Goal: Information Seeking & Learning: Check status

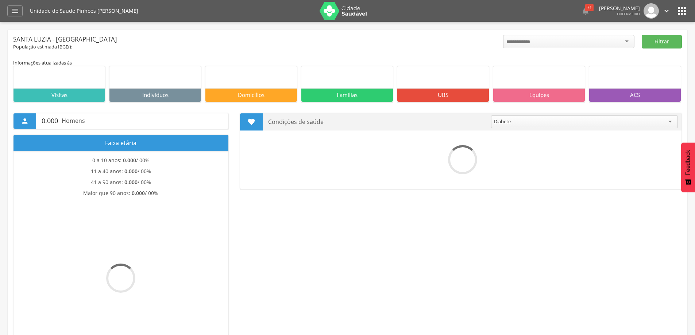
click at [11, 11] on icon "" at bounding box center [15, 11] width 9 height 9
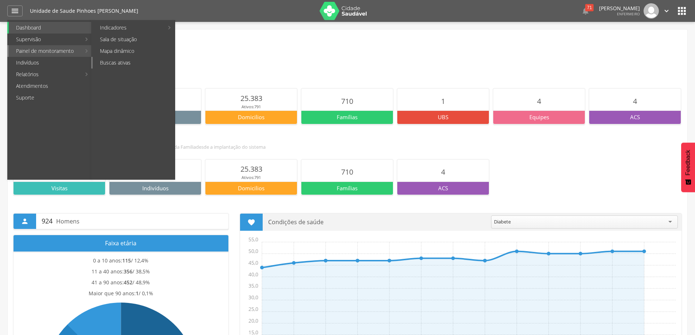
click at [105, 61] on link "Buscas ativas" at bounding box center [134, 63] width 82 height 12
type input "**********"
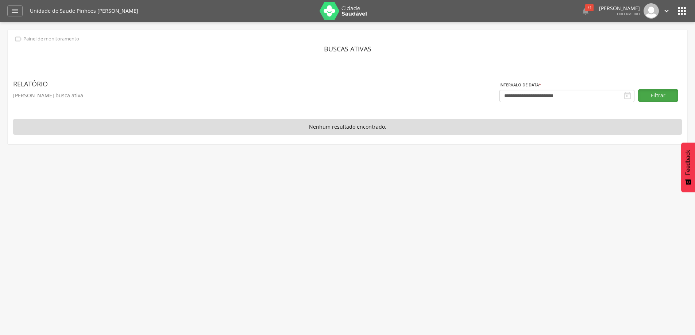
click at [649, 100] on button "Filtrar" at bounding box center [658, 95] width 40 height 12
click at [14, 12] on icon "" at bounding box center [15, 11] width 9 height 9
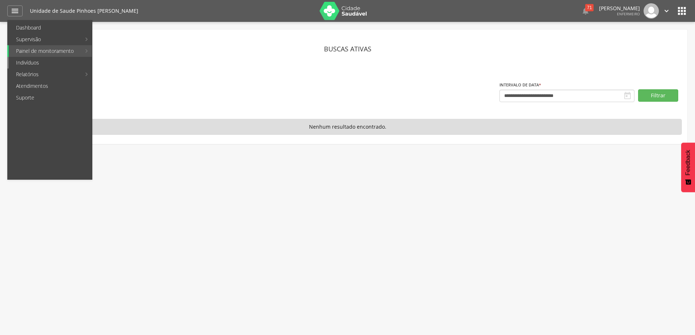
click at [32, 66] on link "Indivíduos" at bounding box center [50, 63] width 83 height 12
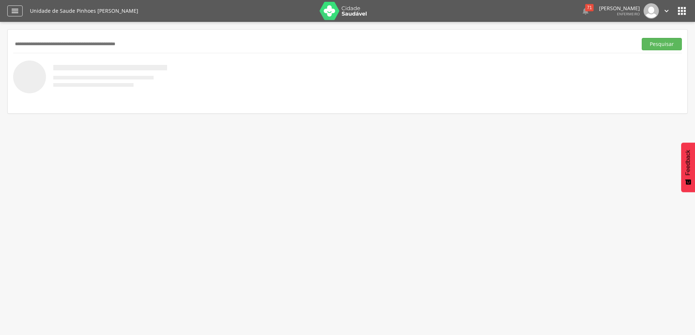
click at [12, 12] on icon "" at bounding box center [15, 11] width 9 height 9
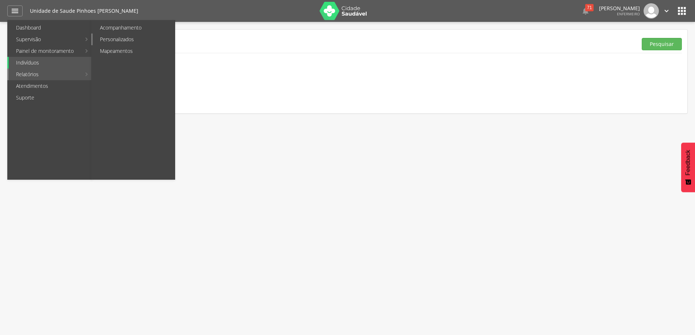
click at [104, 41] on link "Personalizados" at bounding box center [134, 40] width 82 height 12
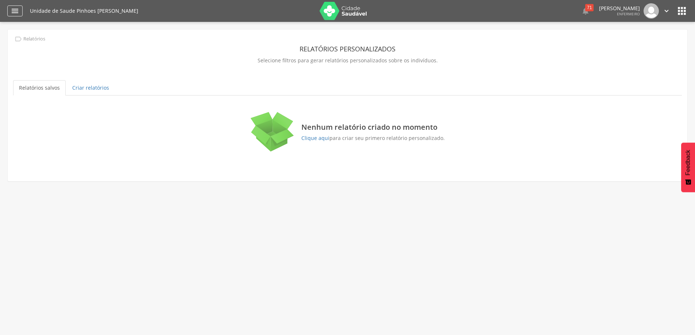
click at [16, 12] on icon "" at bounding box center [15, 11] width 9 height 9
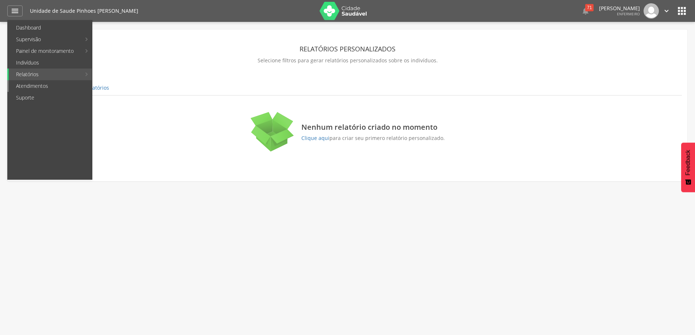
click at [39, 85] on link "Atendimentos" at bounding box center [50, 86] width 83 height 12
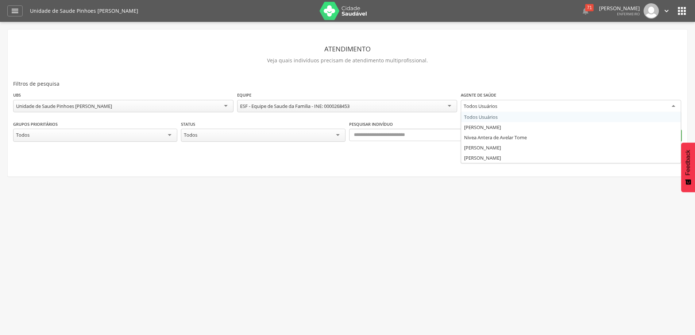
click at [670, 106] on div "Todos Usuários" at bounding box center [571, 106] width 220 height 13
click at [666, 137] on button "Ok" at bounding box center [662, 135] width 40 height 12
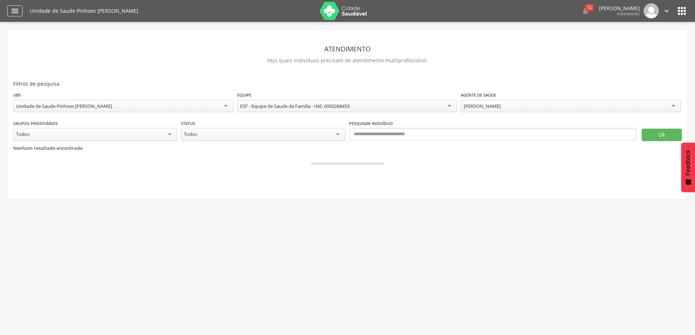
click at [10, 11] on div "" at bounding box center [14, 10] width 15 height 11
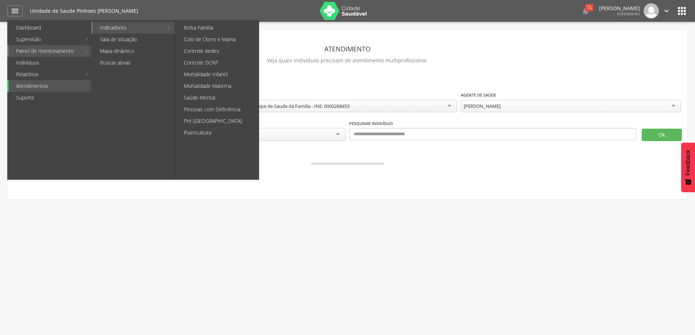
click at [115, 26] on link "Indicadores" at bounding box center [128, 28] width 71 height 12
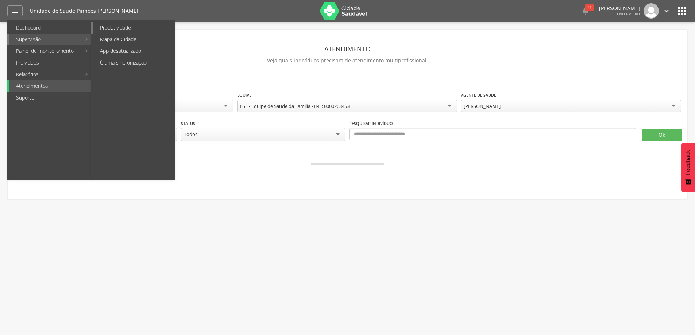
click at [114, 31] on link "Produtividade" at bounding box center [134, 28] width 82 height 12
type input "**********"
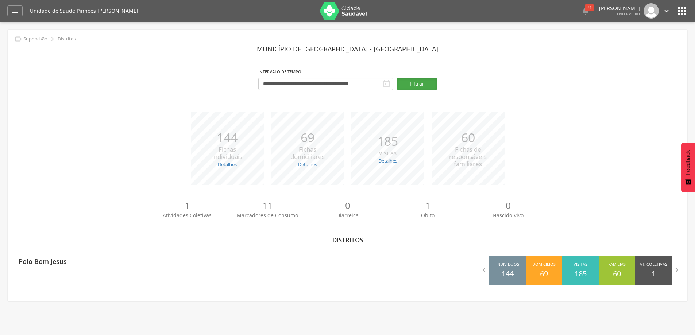
click at [403, 84] on button "Filtrar" at bounding box center [417, 84] width 40 height 12
click at [681, 15] on icon "" at bounding box center [682, 11] width 12 height 12
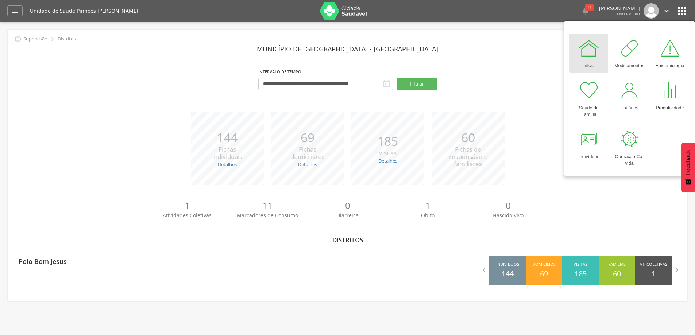
click at [589, 62] on div "Início" at bounding box center [589, 64] width 11 height 10
click at [331, 13] on img at bounding box center [343, 11] width 47 height 18
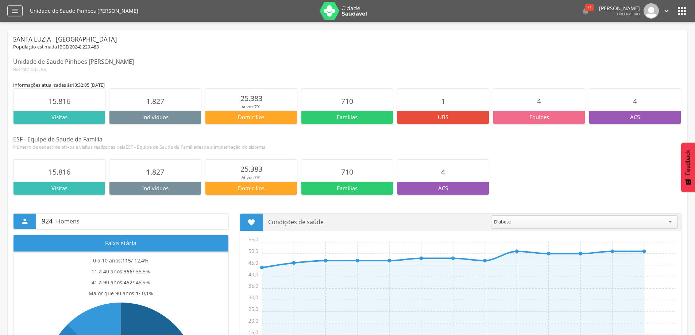
click at [13, 11] on icon "" at bounding box center [15, 11] width 9 height 9
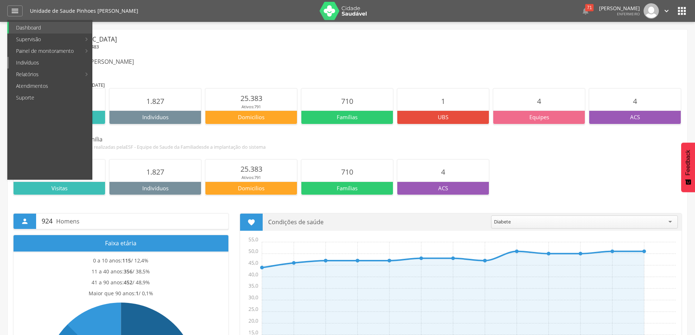
click at [19, 62] on link "Indivíduos" at bounding box center [50, 63] width 83 height 12
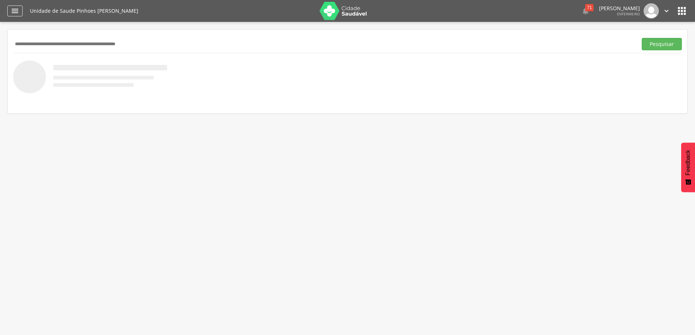
click at [19, 11] on div "" at bounding box center [14, 10] width 15 height 11
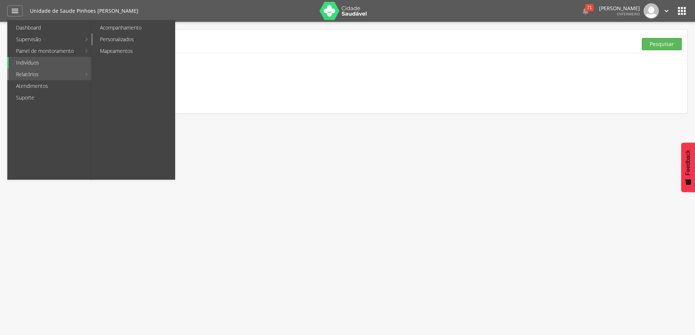
click at [114, 44] on link "Personalizados" at bounding box center [134, 40] width 82 height 12
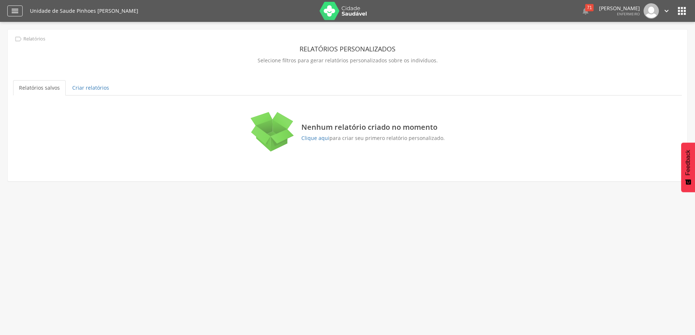
click at [18, 11] on icon "" at bounding box center [15, 11] width 9 height 9
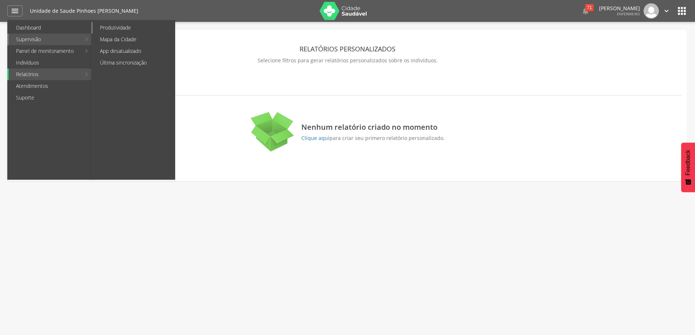
click at [105, 31] on link "Produtividade" at bounding box center [134, 28] width 82 height 12
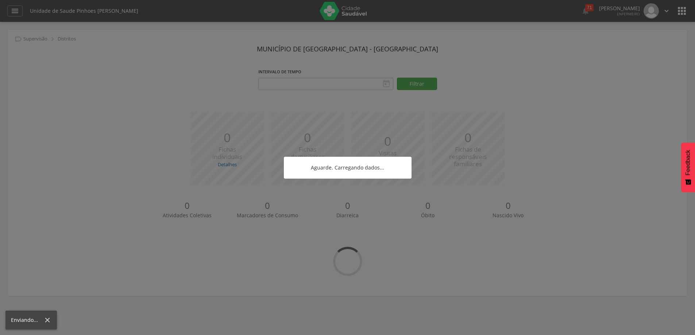
type input "**********"
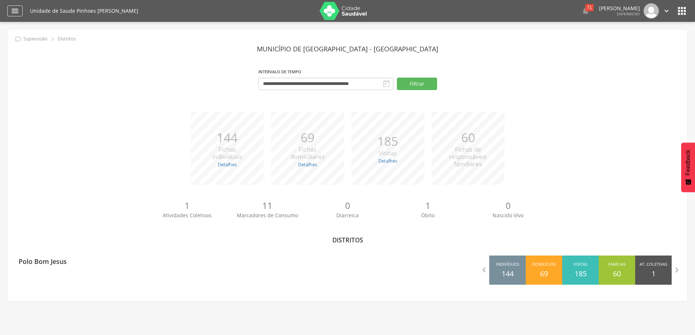
click at [15, 10] on icon "" at bounding box center [15, 11] width 9 height 9
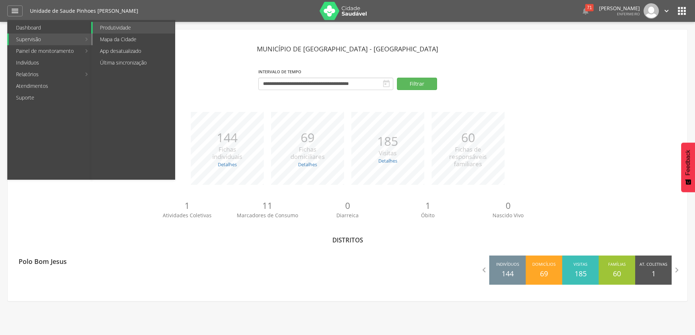
click at [112, 37] on link "Mapa da Cidade" at bounding box center [134, 40] width 82 height 12
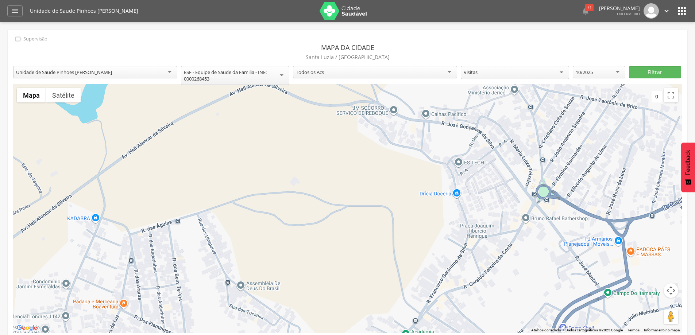
click at [451, 73] on div "Todos os Acs" at bounding box center [375, 72] width 164 height 12
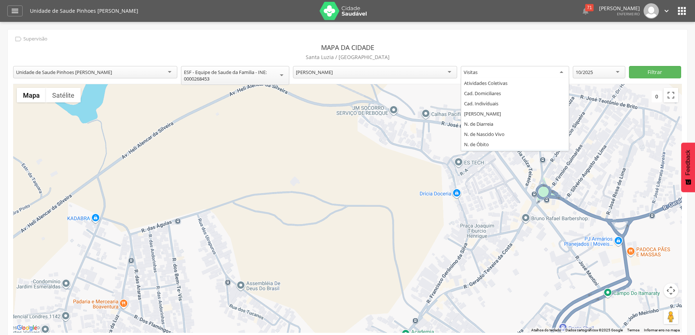
click at [563, 72] on div "Visitas" at bounding box center [515, 72] width 108 height 13
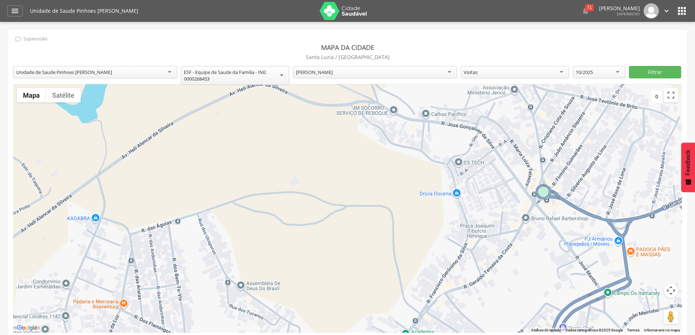
click at [569, 53] on p "Santa Luzia / [GEOGRAPHIC_DATA]" at bounding box center [347, 57] width 669 height 10
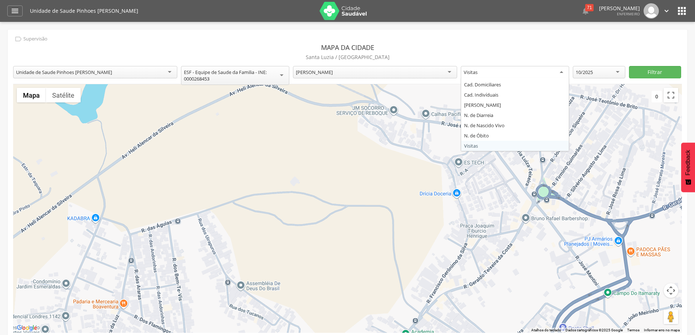
click at [563, 73] on div "Visitas" at bounding box center [515, 72] width 108 height 13
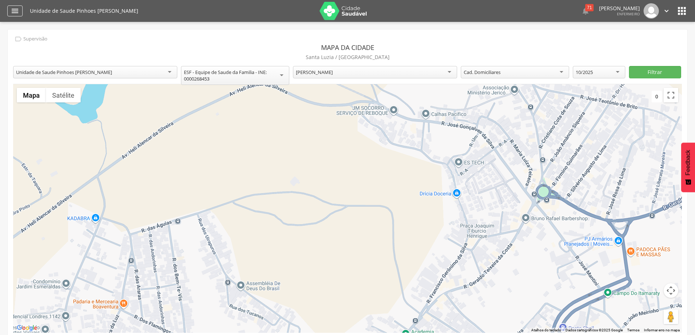
click at [15, 10] on icon "" at bounding box center [15, 11] width 9 height 9
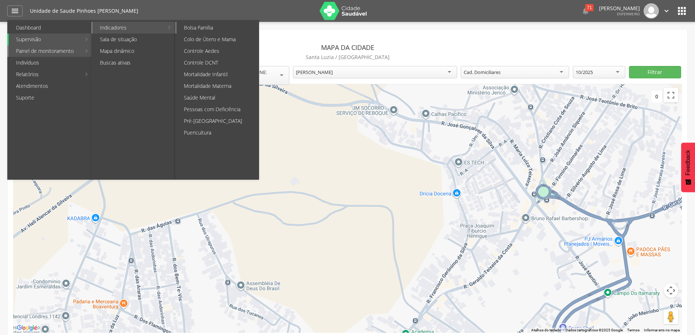
click at [182, 28] on link "Bolsa Família" at bounding box center [218, 28] width 82 height 12
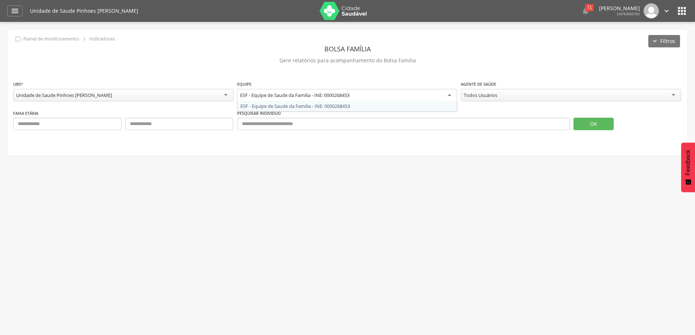
click at [449, 99] on div "ESF - Equipe de Saude da Familia - INE: 0000268453" at bounding box center [347, 95] width 220 height 13
click at [674, 98] on div "Todos Usuários" at bounding box center [571, 95] width 220 height 12
click at [591, 122] on button "OK" at bounding box center [594, 123] width 40 height 12
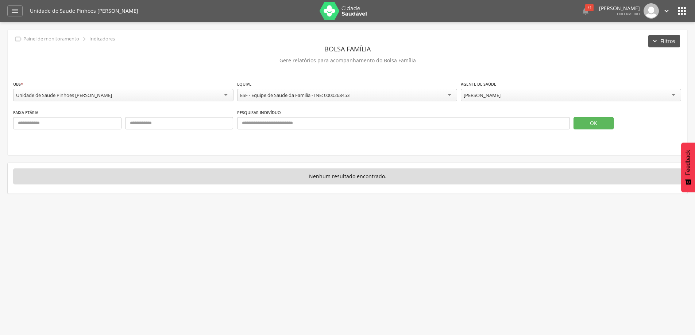
click at [662, 44] on button "Filtros" at bounding box center [665, 41] width 32 height 12
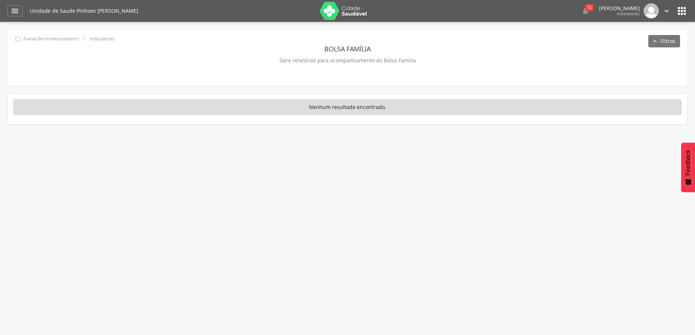
click at [315, 109] on p "Nenhum resultado encontrado." at bounding box center [347, 107] width 669 height 16
click at [12, 9] on icon "" at bounding box center [15, 11] width 9 height 9
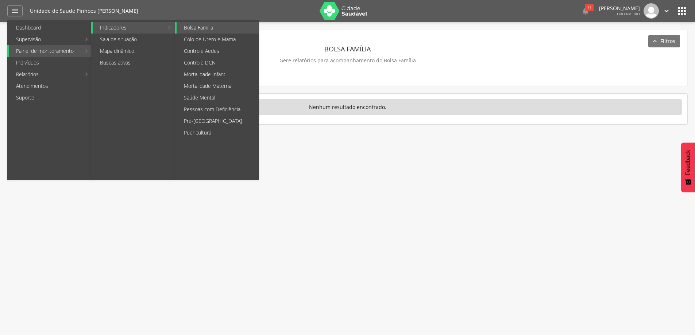
click at [123, 28] on link "Indicadores" at bounding box center [128, 28] width 71 height 12
click at [192, 39] on link "Colo de Útero e Mama" at bounding box center [218, 40] width 82 height 12
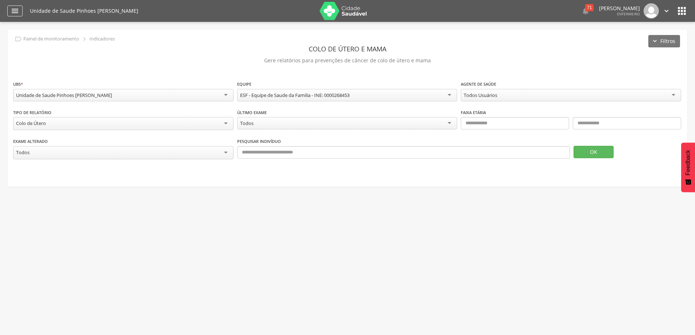
click at [12, 9] on icon "" at bounding box center [15, 11] width 9 height 9
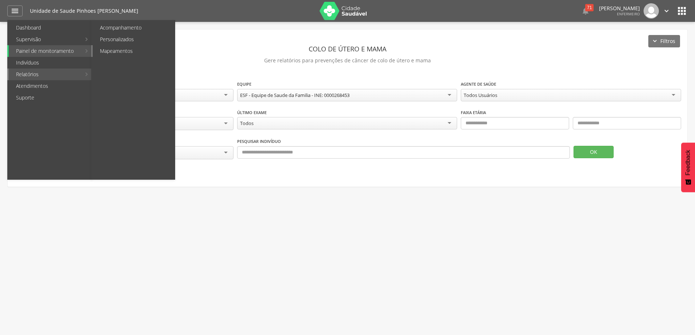
click at [97, 51] on link "Mapeamentos" at bounding box center [134, 51] width 82 height 12
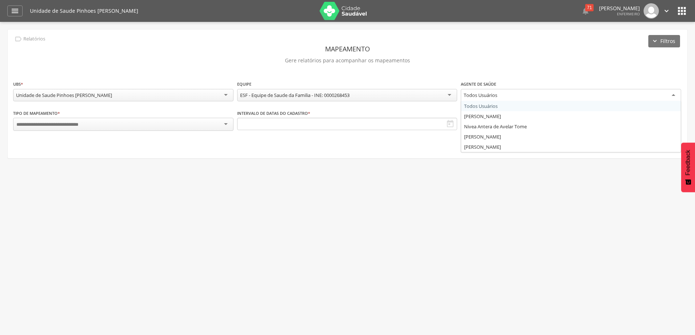
click at [672, 95] on div "Todos Usuários" at bounding box center [571, 95] width 220 height 13
click at [475, 123] on button "Filtrar" at bounding box center [481, 123] width 40 height 12
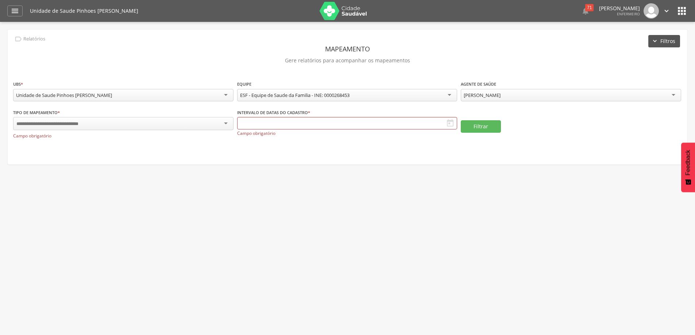
click at [654, 44] on button "Filtros" at bounding box center [665, 41] width 32 height 12
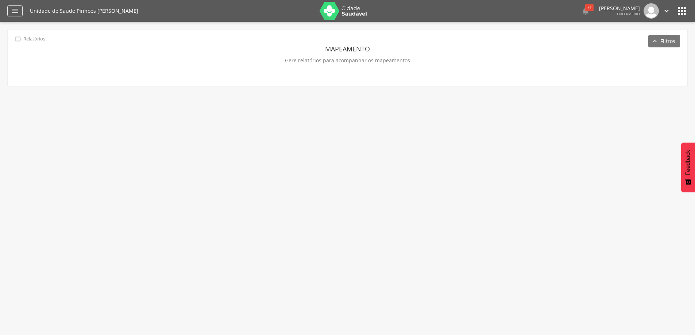
click at [12, 12] on icon "" at bounding box center [15, 11] width 9 height 9
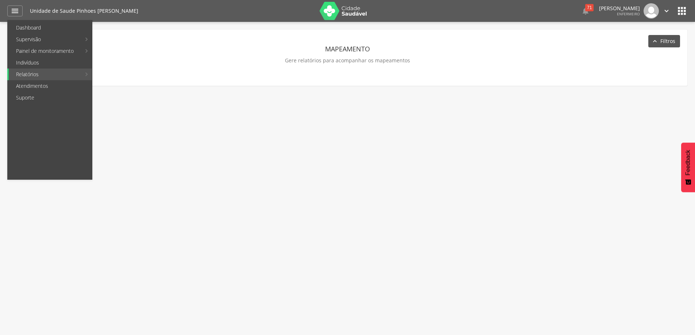
click at [663, 44] on button "Filtros" at bounding box center [665, 41] width 32 height 12
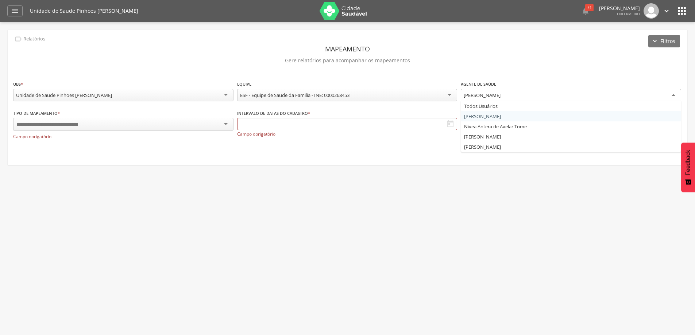
click at [671, 94] on div "[PERSON_NAME]" at bounding box center [571, 95] width 220 height 13
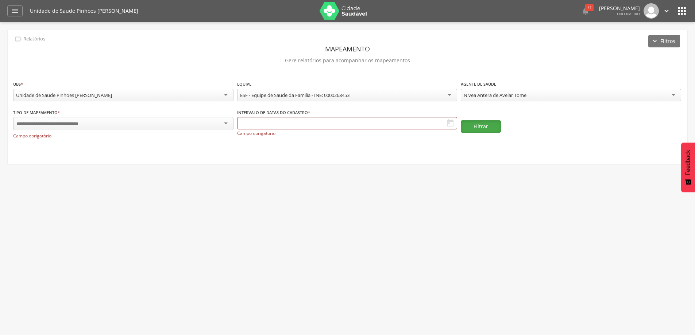
click at [492, 126] on button "Filtrar" at bounding box center [481, 126] width 40 height 12
click at [10, 12] on div "" at bounding box center [14, 10] width 15 height 11
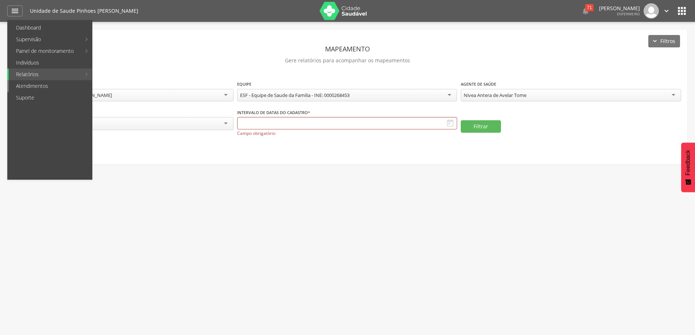
click at [14, 84] on link "Atendimentos" at bounding box center [50, 86] width 83 height 12
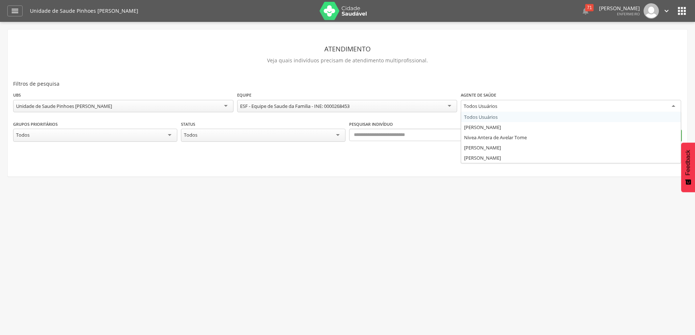
click at [676, 108] on div "Todos Usuários" at bounding box center [571, 106] width 220 height 13
click at [651, 136] on button "Ok" at bounding box center [662, 135] width 40 height 12
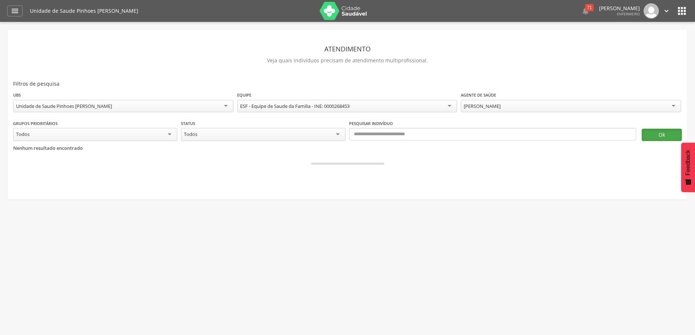
click at [653, 136] on button "Ok" at bounding box center [662, 135] width 40 height 12
click at [675, 107] on div "[PERSON_NAME]" at bounding box center [571, 106] width 220 height 13
click at [655, 136] on button "Ok" at bounding box center [662, 135] width 40 height 12
click at [14, 12] on icon "" at bounding box center [15, 11] width 9 height 9
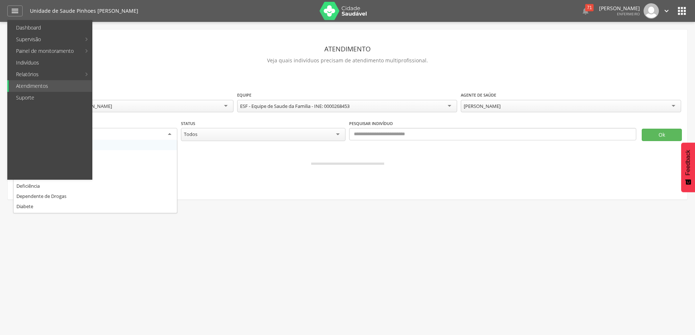
click at [170, 134] on div "Todos" at bounding box center [95, 134] width 164 height 13
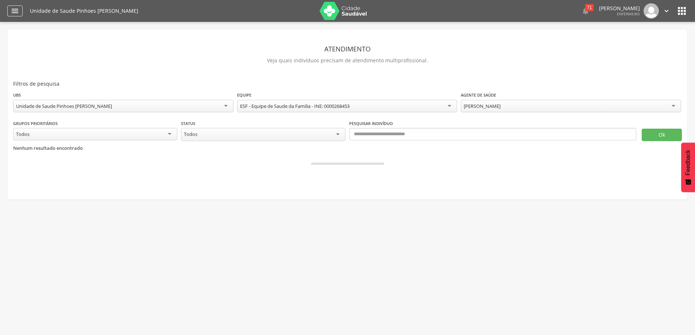
click at [14, 11] on icon "" at bounding box center [15, 11] width 9 height 9
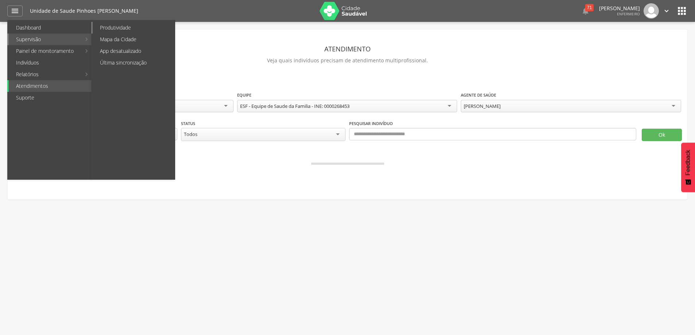
click at [101, 29] on link "Produtividade" at bounding box center [134, 28] width 82 height 12
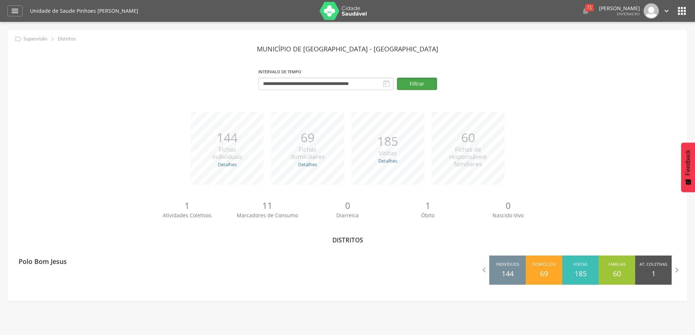
click at [411, 84] on button "Filtrar" at bounding box center [417, 84] width 40 height 12
click at [14, 12] on icon "" at bounding box center [15, 11] width 9 height 9
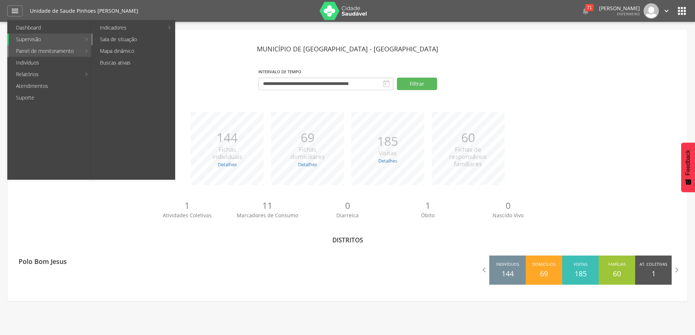
click at [116, 39] on link "Sala de situação" at bounding box center [134, 40] width 82 height 12
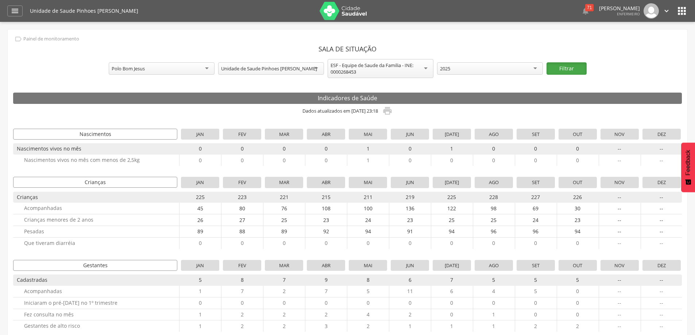
click at [561, 69] on button "Filtrar" at bounding box center [567, 68] width 40 height 12
click at [14, 12] on icon "" at bounding box center [15, 11] width 9 height 9
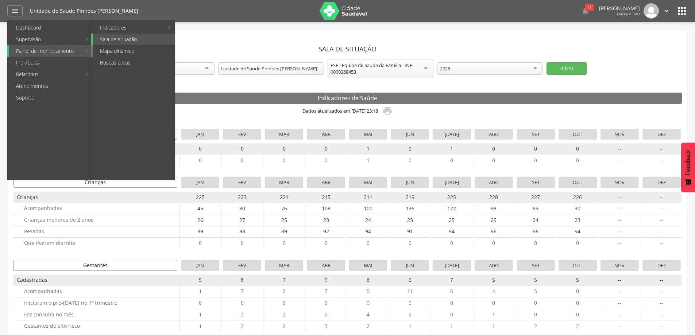
click at [111, 49] on link "Mapa dinâmico" at bounding box center [134, 51] width 82 height 12
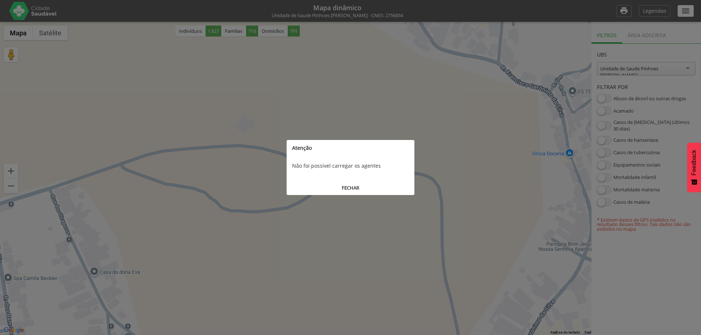
click at [345, 189] on button "FECHAR" at bounding box center [350, 188] width 128 height 14
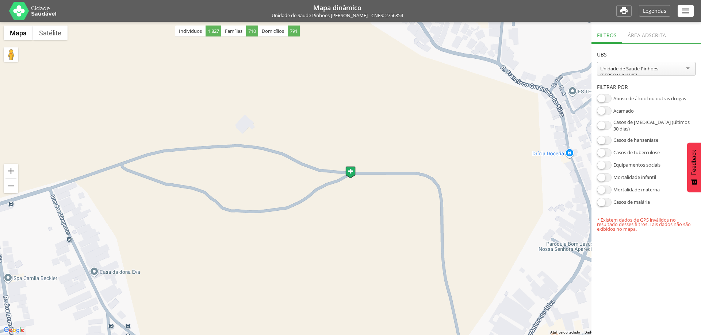
click at [683, 7] on icon "" at bounding box center [685, 10] width 9 height 9
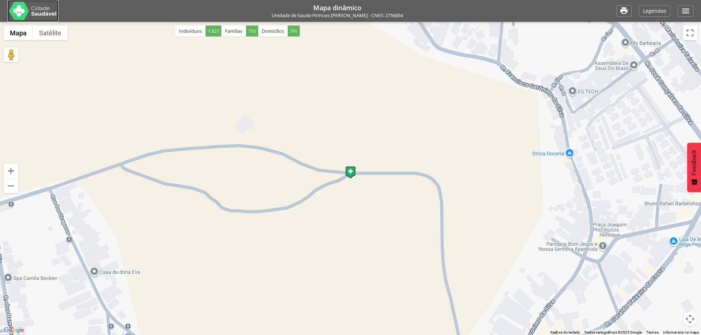
click at [23, 15] on img at bounding box center [32, 11] width 47 height 18
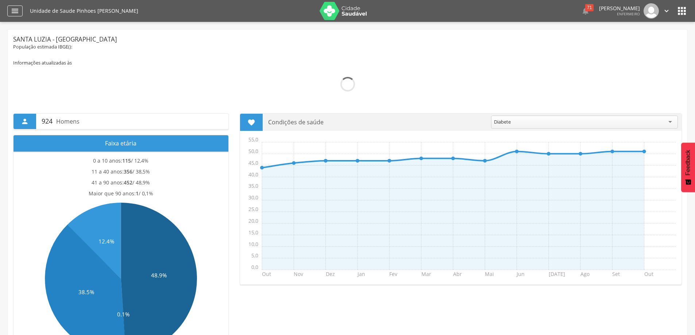
click at [10, 10] on div "" at bounding box center [14, 10] width 15 height 11
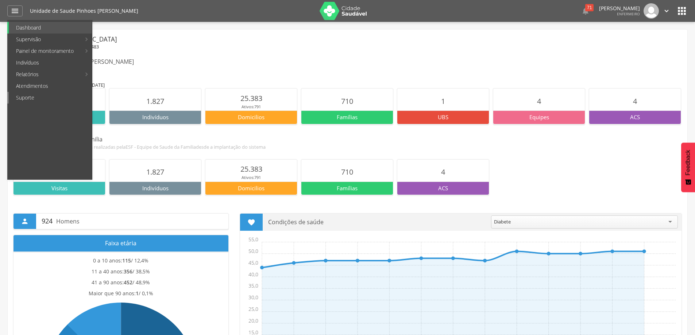
click at [41, 98] on link "Suporte" at bounding box center [50, 98] width 83 height 12
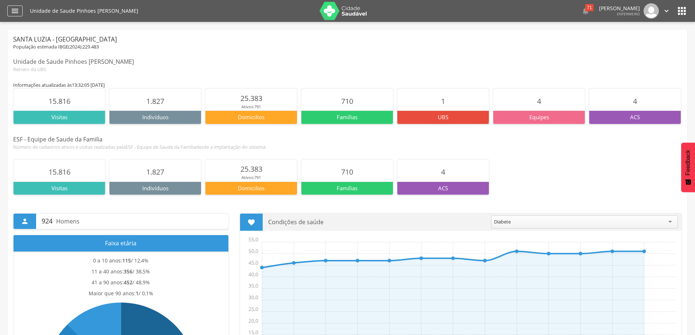
click at [16, 12] on icon "" at bounding box center [15, 11] width 9 height 9
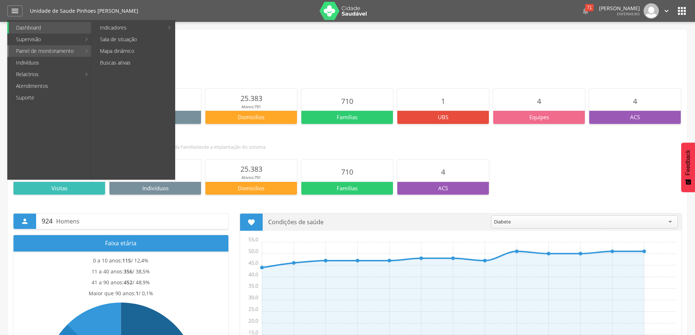
click at [75, 54] on link "Painel de monitoramento" at bounding box center [45, 51] width 72 height 12
click at [121, 27] on link "Acompanhamento" at bounding box center [134, 28] width 82 height 12
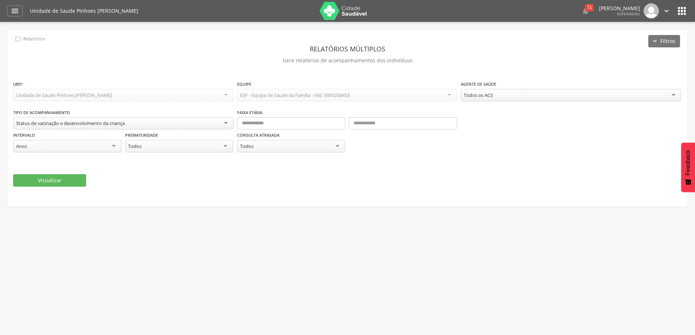
click at [228, 97] on div "Unidade de Saude Pinhoes [PERSON_NAME]" at bounding box center [123, 95] width 220 height 12
click at [447, 97] on div "ESF - Equipe de Saude da Familia - INE: 0000268453" at bounding box center [347, 95] width 220 height 12
click at [484, 97] on div "Todos os ACS" at bounding box center [478, 95] width 29 height 7
click at [44, 180] on button "Visualizar" at bounding box center [49, 180] width 73 height 12
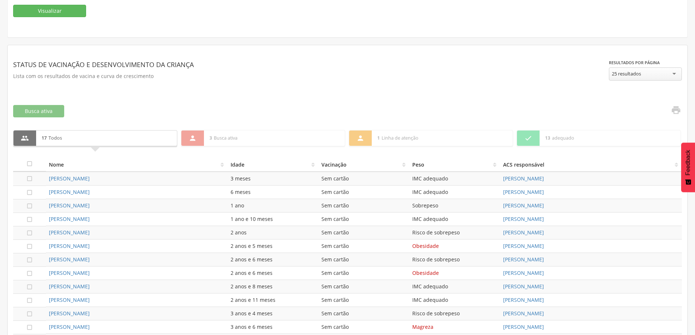
scroll to position [182, 0]
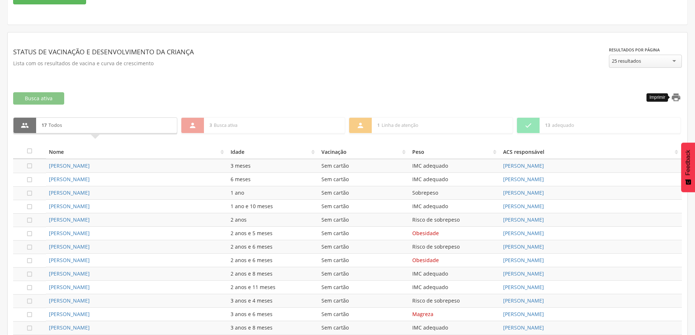
click at [675, 99] on icon "" at bounding box center [676, 97] width 10 height 10
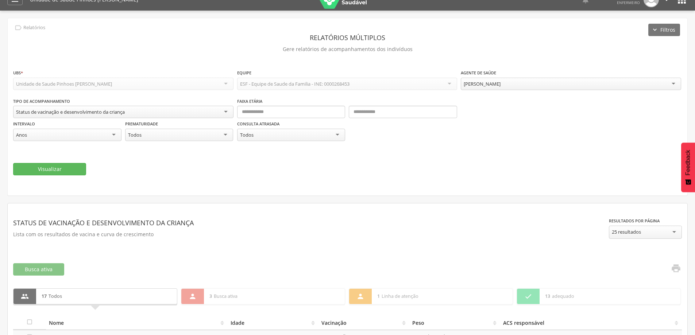
scroll to position [0, 0]
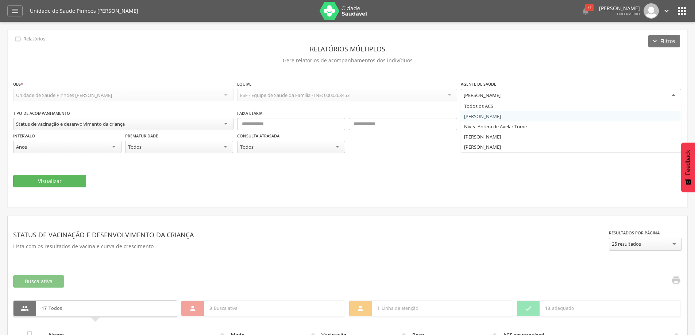
click at [673, 97] on div "[PERSON_NAME]" at bounding box center [571, 95] width 220 height 13
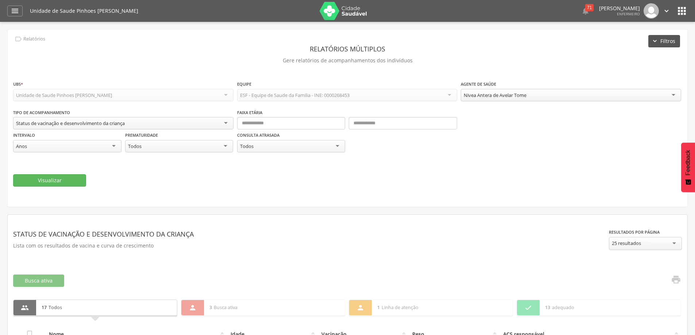
click at [672, 44] on button "Filtros" at bounding box center [665, 41] width 32 height 12
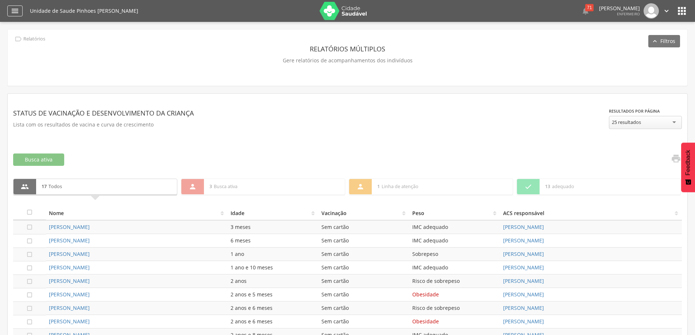
click at [12, 15] on icon "" at bounding box center [15, 11] width 9 height 9
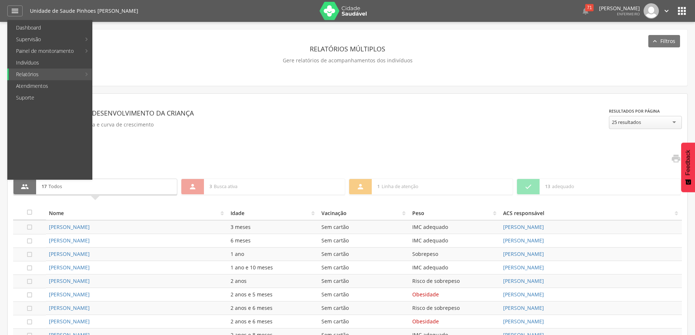
click at [276, 77] on div "**********" at bounding box center [348, 58] width 680 height 56
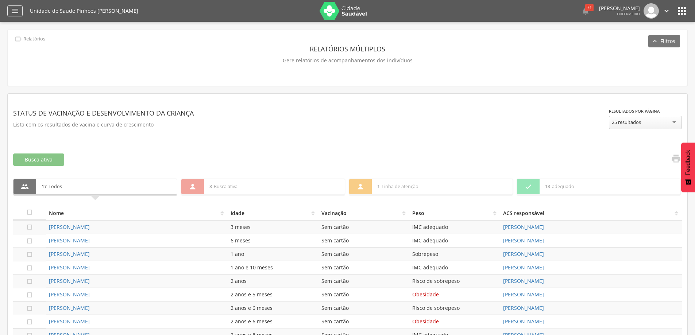
click at [17, 12] on icon "" at bounding box center [15, 11] width 9 height 9
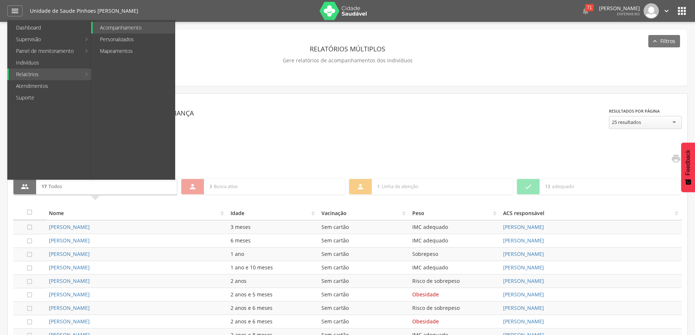
click at [33, 75] on link "Relatórios" at bounding box center [45, 75] width 72 height 12
click at [36, 73] on link "Relatórios" at bounding box center [45, 75] width 72 height 12
click at [103, 24] on link "Acompanhamento" at bounding box center [134, 28] width 82 height 12
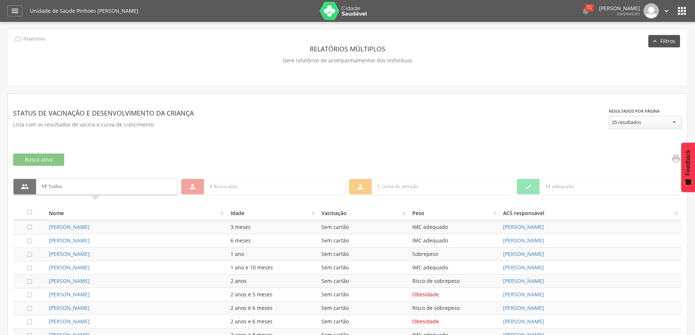
click at [660, 46] on button "Filtros" at bounding box center [665, 41] width 32 height 12
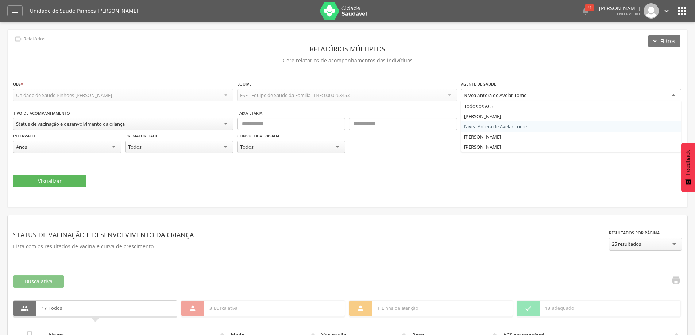
click at [673, 98] on div "Nivea Antera de Avelar Tome" at bounding box center [571, 95] width 220 height 13
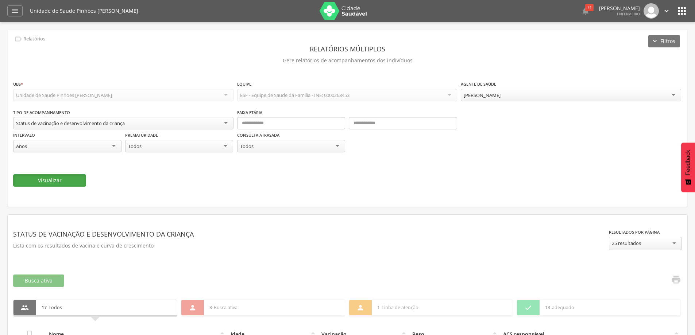
click at [65, 184] on button "Visualizar" at bounding box center [49, 180] width 73 height 12
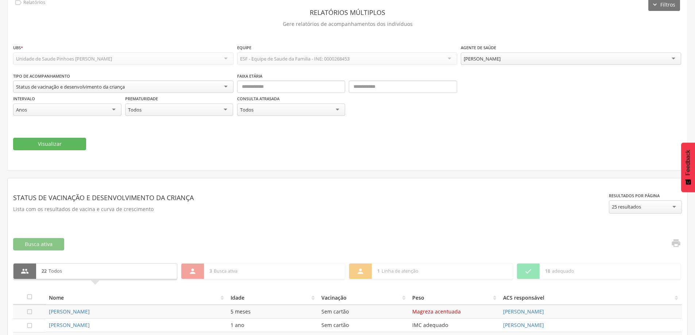
scroll to position [146, 0]
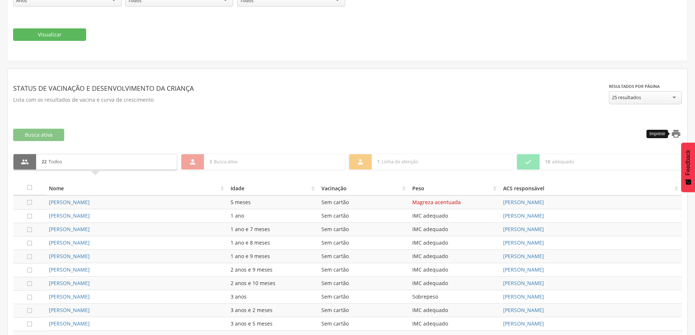
click at [678, 136] on icon "" at bounding box center [676, 134] width 10 height 10
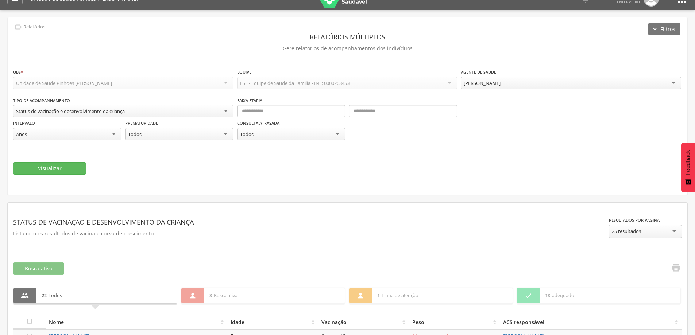
scroll to position [0, 0]
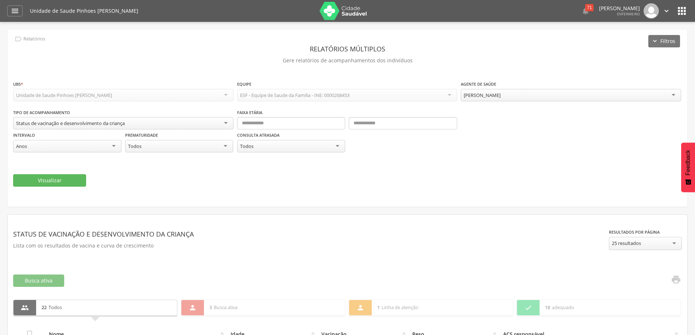
click at [675, 98] on div "[PERSON_NAME]" at bounding box center [571, 95] width 220 height 12
click at [39, 183] on button "Visualizar" at bounding box center [49, 180] width 73 height 12
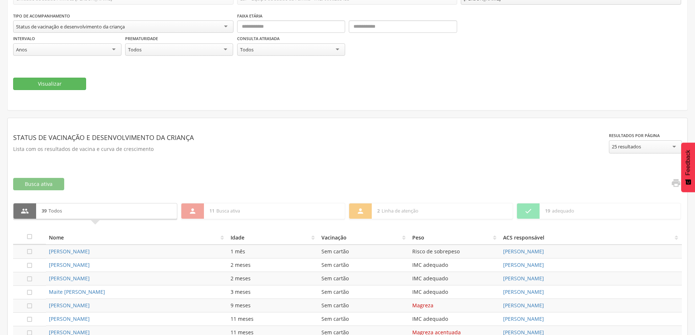
scroll to position [109, 0]
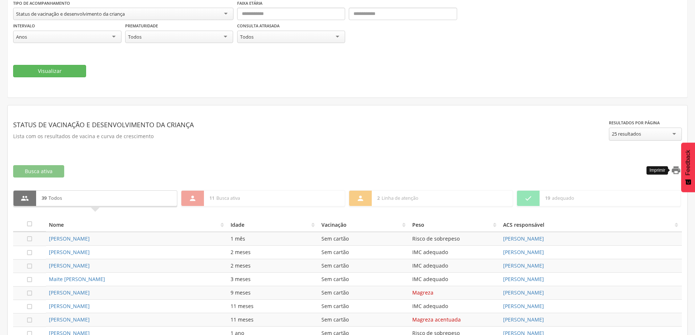
click at [674, 170] on icon "" at bounding box center [676, 170] width 10 height 10
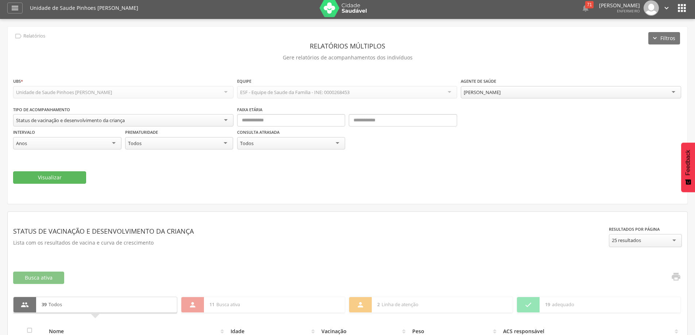
scroll to position [0, 0]
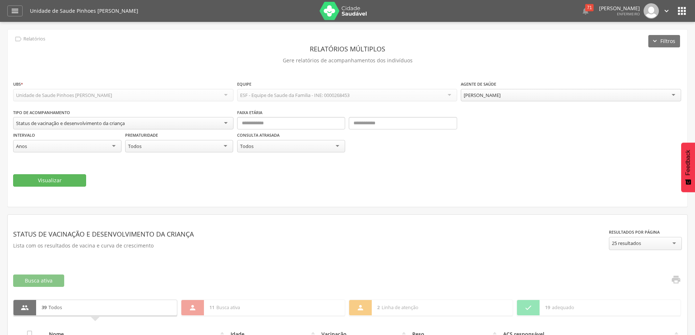
click at [675, 96] on div "[PERSON_NAME]" at bounding box center [571, 95] width 220 height 12
click at [54, 184] on button "Visualizar" at bounding box center [49, 180] width 73 height 12
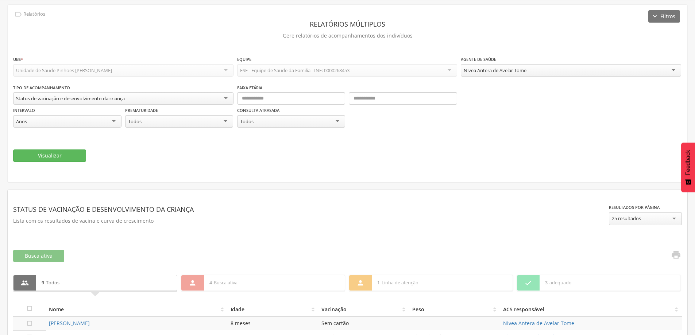
scroll to position [36, 0]
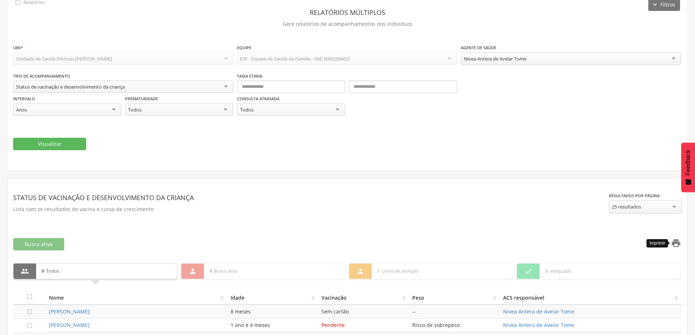
click at [676, 246] on icon "" at bounding box center [676, 243] width 10 height 10
